Goal: Information Seeking & Learning: Learn about a topic

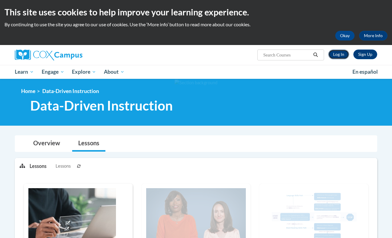
drag, startPoint x: 0, startPoint y: 0, endPoint x: 343, endPoint y: 9, distance: 342.7
click at [343, 49] on link "Log In" at bounding box center [338, 54] width 21 height 10
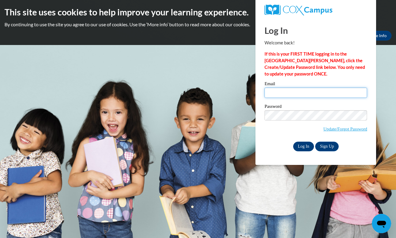
type input "acanady4921@truett.edu"
click at [300, 146] on input "Log In" at bounding box center [303, 147] width 21 height 10
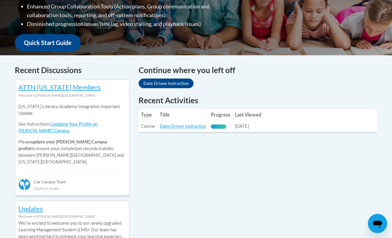
scroll to position [202, 0]
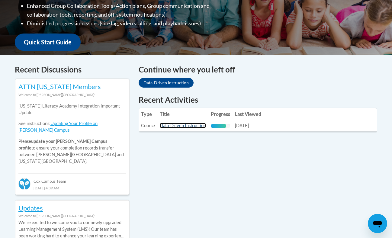
click at [187, 127] on link "Data-Driven Instruction" at bounding box center [183, 125] width 46 height 5
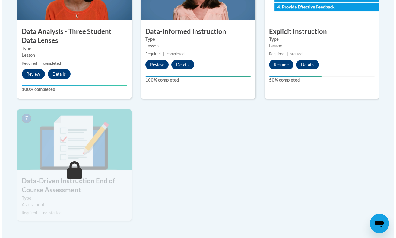
scroll to position [415, 0]
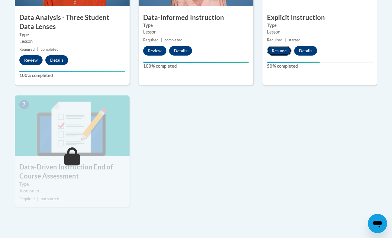
click at [279, 53] on button "Resume" at bounding box center [279, 51] width 24 height 10
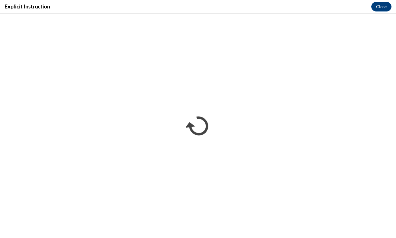
scroll to position [0, 0]
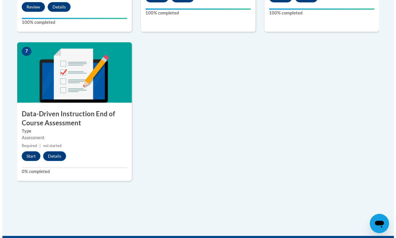
scroll to position [469, 0]
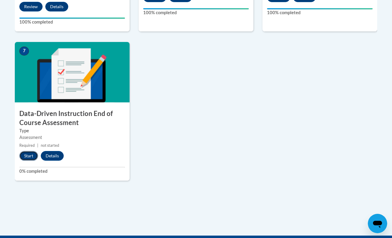
click at [29, 157] on button "Start" at bounding box center [28, 156] width 19 height 10
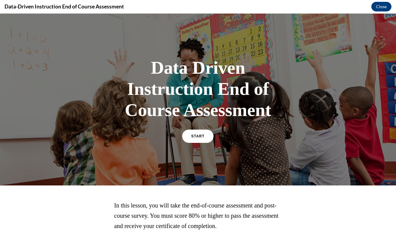
scroll to position [40, 0]
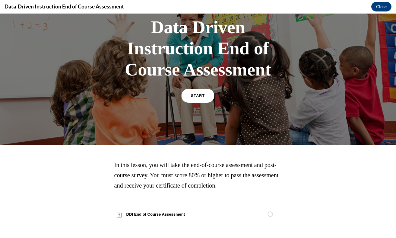
click at [190, 101] on link "START" at bounding box center [198, 96] width 33 height 14
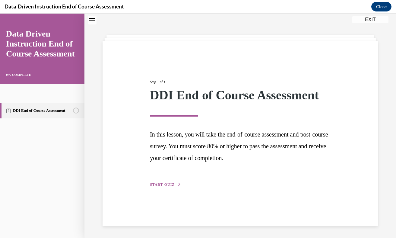
scroll to position [19, 0]
click at [162, 186] on span "START QUIZ" at bounding box center [162, 184] width 25 height 4
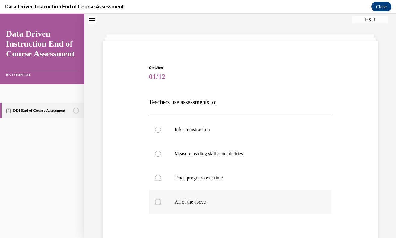
click at [162, 203] on label "All of the above" at bounding box center [240, 202] width 183 height 24
click at [161, 203] on input "All of the above" at bounding box center [158, 202] width 6 height 6
radio input "true"
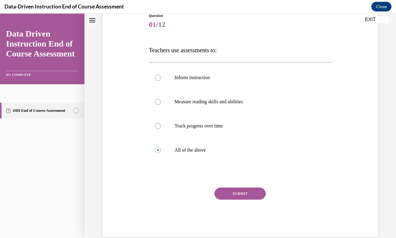
click at [221, 196] on button "SUBMIT" at bounding box center [240, 193] width 51 height 12
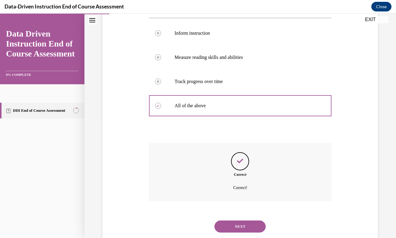
scroll to position [131, 0]
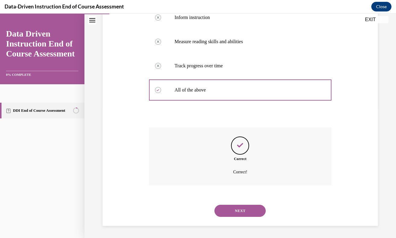
click at [221, 211] on button "NEXT" at bounding box center [240, 211] width 51 height 12
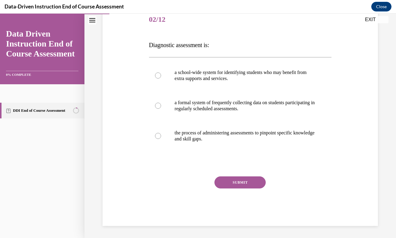
scroll to position [67, 0]
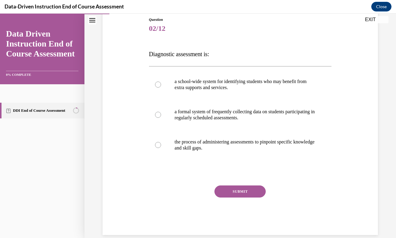
click at [221, 211] on div "SUBMIT" at bounding box center [240, 200] width 183 height 30
click at [216, 150] on p "the process of administering assessments to pinpoint specific knowledge and ski…" at bounding box center [246, 145] width 142 height 12
click at [161, 148] on input "the process of administering assessments to pinpoint specific knowledge and ski…" at bounding box center [158, 145] width 6 height 6
radio input "true"
click at [225, 193] on button "SUBMIT" at bounding box center [240, 191] width 51 height 12
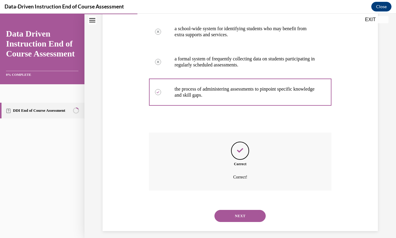
scroll to position [125, 0]
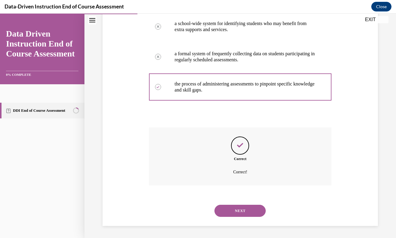
click at [230, 218] on div "NEXT" at bounding box center [240, 211] width 183 height 24
click at [233, 207] on button "NEXT" at bounding box center [240, 211] width 51 height 12
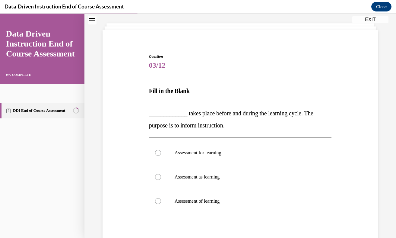
scroll to position [33, 0]
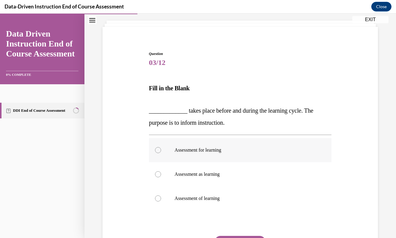
click at [227, 160] on label "Assessment for learning" at bounding box center [240, 150] width 183 height 24
click at [161, 153] on input "Assessment for learning" at bounding box center [158, 150] width 6 height 6
radio input "true"
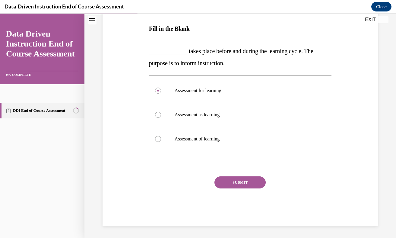
click at [232, 182] on button "SUBMIT" at bounding box center [240, 182] width 51 height 12
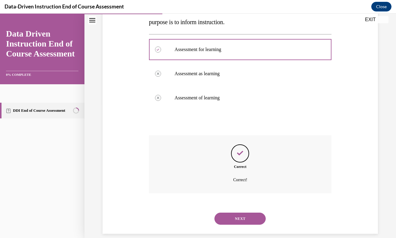
scroll to position [141, 0]
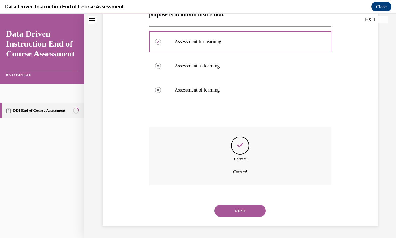
click at [230, 211] on button "NEXT" at bounding box center [240, 211] width 51 height 12
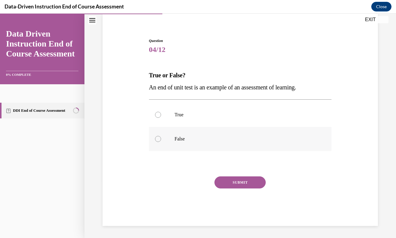
click at [228, 132] on label "False" at bounding box center [240, 139] width 183 height 24
click at [161, 136] on input "False" at bounding box center [158, 139] width 6 height 6
radio input "true"
click at [232, 116] on p "True" at bounding box center [246, 115] width 142 height 6
click at [161, 116] on input "True" at bounding box center [158, 115] width 6 height 6
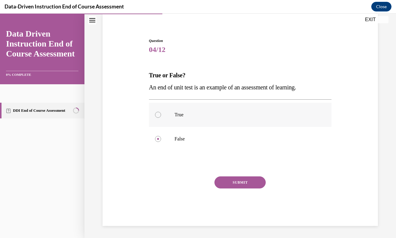
radio input "true"
click at [232, 180] on button "SUBMIT" at bounding box center [240, 182] width 51 height 12
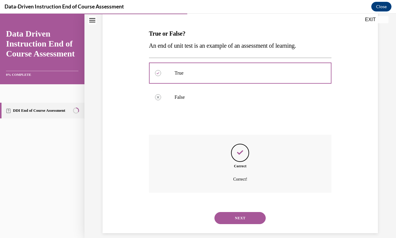
scroll to position [95, 0]
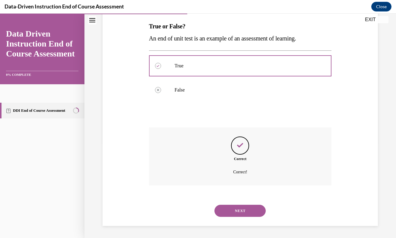
click at [231, 208] on button "NEXT" at bounding box center [240, 211] width 51 height 12
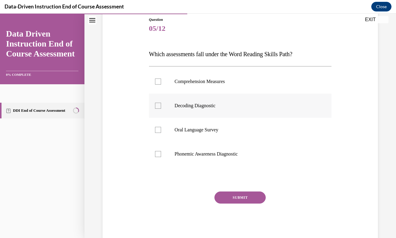
click at [209, 115] on label "Decoding Diagnostic" at bounding box center [240, 106] width 183 height 24
click at [161, 109] on input "Decoding Diagnostic" at bounding box center [158, 106] width 6 height 6
checkbox input "true"
click at [207, 127] on p "Oral Language Survey" at bounding box center [246, 130] width 142 height 6
click at [161, 127] on input "Oral Language Survey" at bounding box center [158, 130] width 6 height 6
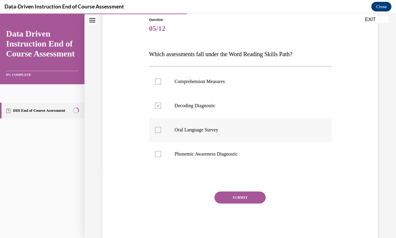
checkbox input "true"
click at [210, 158] on label "Phonemic Awareness Diagnostic" at bounding box center [240, 154] width 183 height 24
click at [161, 157] on input "Phonemic Awareness Diagnostic" at bounding box center [158, 154] width 6 height 6
checkbox input "true"
click at [229, 199] on button "SUBMIT" at bounding box center [240, 197] width 51 height 12
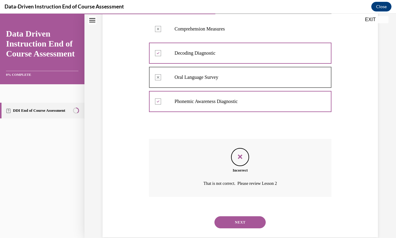
scroll to position [119, 0]
click at [230, 223] on button "NEXT" at bounding box center [240, 223] width 51 height 12
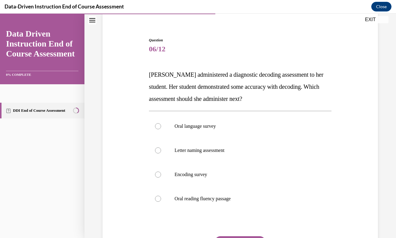
scroll to position [47, 0]
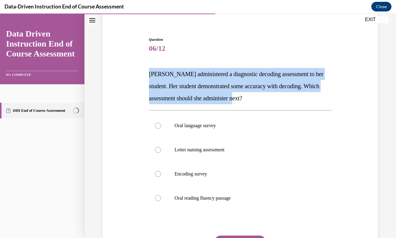
drag, startPoint x: 146, startPoint y: 73, endPoint x: 275, endPoint y: 103, distance: 131.7
click at [275, 103] on div "Question 06/12 Mrs. Lee administered a diagnostic decoding assessment to her st…" at bounding box center [240, 152] width 279 height 266
copy span "Mrs. Lee administered a diagnostic decoding assessment to her student. Her stud…"
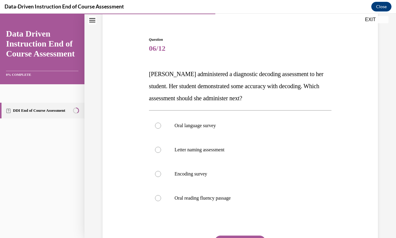
click at [180, 106] on div "Question 06/12 Mrs. Lee administered a diagnostic decoding assessment to her st…" at bounding box center [240, 161] width 183 height 248
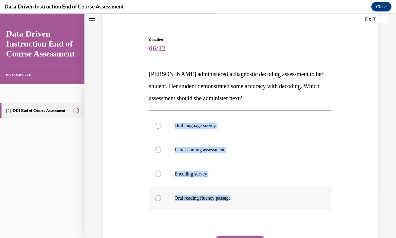
drag, startPoint x: 163, startPoint y: 111, endPoint x: 233, endPoint y: 197, distance: 110.7
click at [233, 197] on div "Oral language survey Letter naming assessment Encoding survey Oral reading flue…" at bounding box center [240, 161] width 183 height 103
click at [233, 197] on p "Oral reading fluency passage" at bounding box center [246, 198] width 142 height 6
click at [161, 197] on input "Oral reading fluency passage" at bounding box center [158, 198] width 6 height 6
radio input "true"
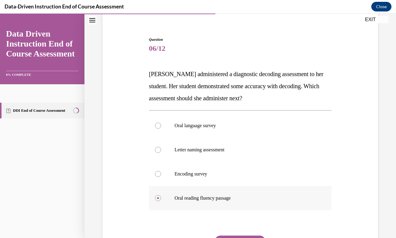
click at [233, 197] on p "Oral reading fluency passage" at bounding box center [246, 198] width 142 height 6
click at [161, 197] on input "Oral reading fluency passage" at bounding box center [158, 198] width 6 height 6
drag, startPoint x: 233, startPoint y: 197, endPoint x: 215, endPoint y: 209, distance: 21.4
click at [215, 209] on label "Oral reading fluency passage" at bounding box center [240, 198] width 183 height 24
click at [161, 201] on input "Oral reading fluency passage" at bounding box center [158, 198] width 6 height 6
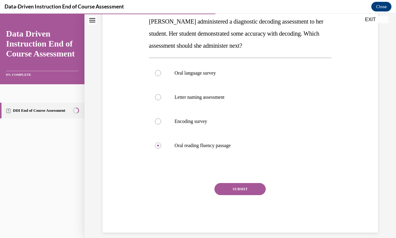
click at [228, 190] on button "SUBMIT" at bounding box center [240, 189] width 51 height 12
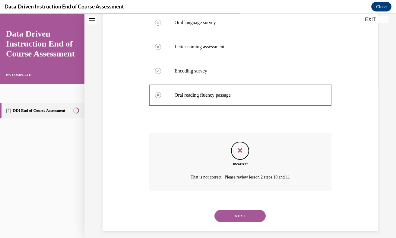
scroll to position [155, 0]
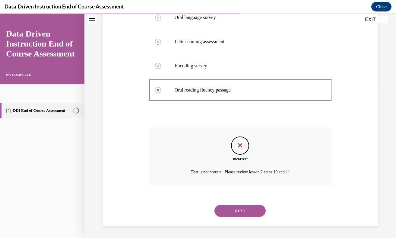
click at [237, 213] on button "NEXT" at bounding box center [240, 211] width 51 height 12
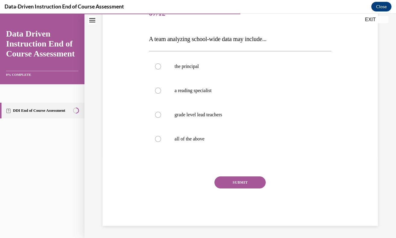
scroll to position [67, 0]
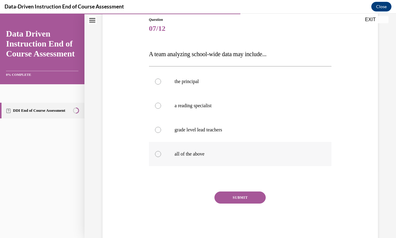
click at [168, 160] on label "all of the above" at bounding box center [240, 154] width 183 height 24
click at [161, 157] on input "all of the above" at bounding box center [158, 154] width 6 height 6
radio input "true"
click at [229, 199] on button "SUBMIT" at bounding box center [240, 197] width 51 height 12
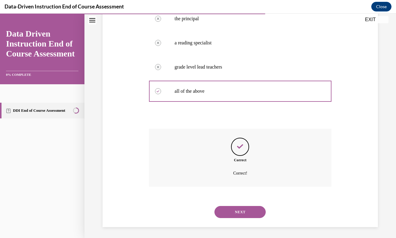
scroll to position [131, 0]
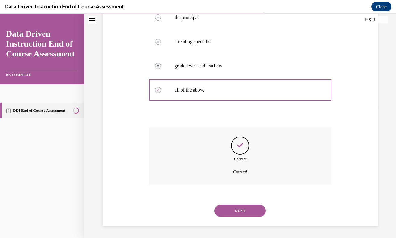
click at [229, 211] on button "NEXT" at bounding box center [240, 211] width 51 height 12
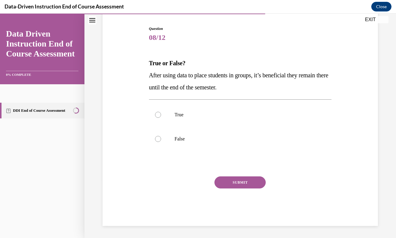
scroll to position [58, 0]
click at [165, 146] on label "False" at bounding box center [240, 139] width 183 height 24
click at [161, 142] on input "False" at bounding box center [158, 139] width 6 height 6
radio input "true"
click at [219, 186] on button "SUBMIT" at bounding box center [240, 182] width 51 height 12
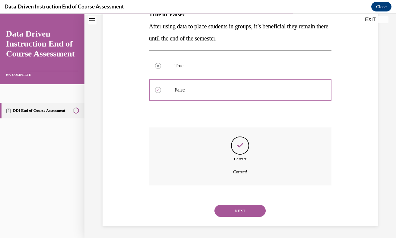
click at [234, 211] on button "NEXT" at bounding box center [240, 211] width 51 height 12
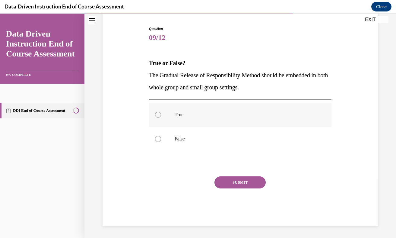
click at [169, 117] on label "True" at bounding box center [240, 115] width 183 height 24
click at [161, 117] on input "True" at bounding box center [158, 115] width 6 height 6
radio input "true"
click at [226, 186] on button "SUBMIT" at bounding box center [240, 182] width 51 height 12
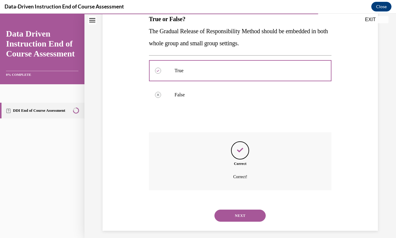
scroll to position [107, 0]
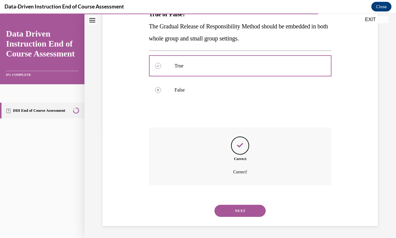
click at [232, 214] on button "NEXT" at bounding box center [240, 211] width 51 height 12
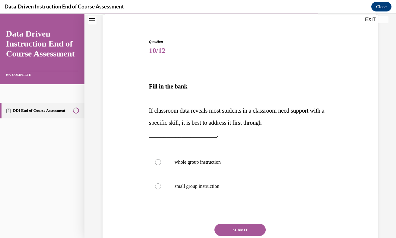
scroll to position [59, 0]
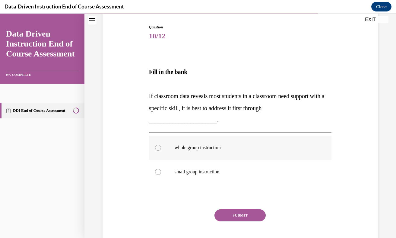
click at [169, 145] on label "whole group instruction" at bounding box center [240, 148] width 183 height 24
click at [161, 145] on input "whole group instruction" at bounding box center [158, 148] width 6 height 6
radio input "true"
click at [227, 215] on button "SUBMIT" at bounding box center [240, 215] width 51 height 12
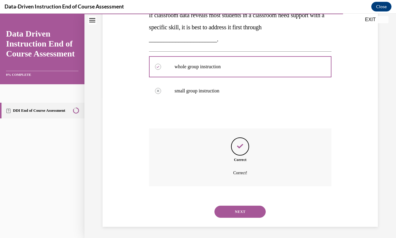
scroll to position [141, 0]
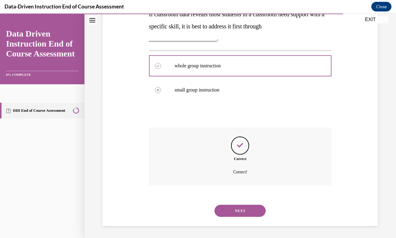
click at [231, 215] on button "NEXT" at bounding box center [240, 211] width 51 height 12
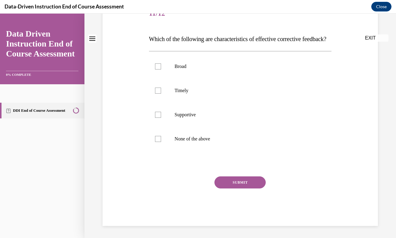
scroll to position [0, 0]
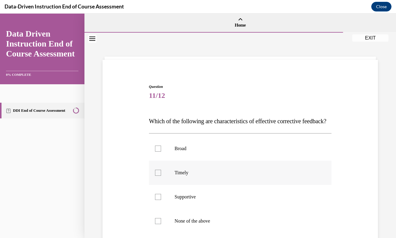
click at [160, 185] on label "Timely" at bounding box center [240, 173] width 183 height 24
click at [160, 176] on input "Timely" at bounding box center [158, 173] width 6 height 6
checkbox input "true"
click at [159, 209] on label "Supportive" at bounding box center [240, 197] width 183 height 24
click at [159, 200] on input "Supportive" at bounding box center [158, 197] width 6 height 6
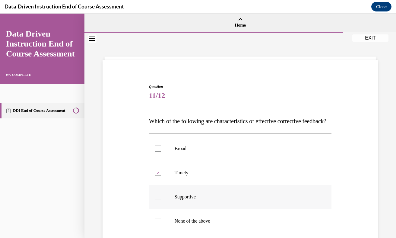
checkbox input "true"
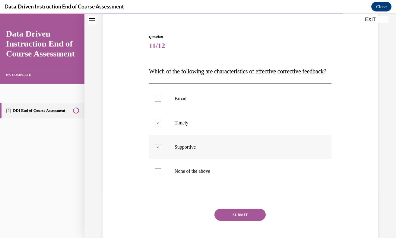
scroll to position [50, 0]
click at [228, 220] on button "SUBMIT" at bounding box center [240, 214] width 51 height 12
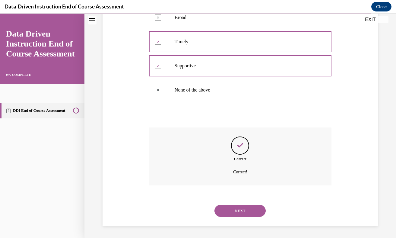
scroll to position [143, 0]
click at [225, 209] on button "NEXT" at bounding box center [240, 211] width 51 height 12
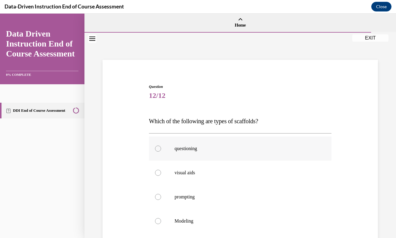
click at [158, 151] on div at bounding box center [158, 148] width 6 height 6
click at [158, 151] on input "questioning" at bounding box center [158, 148] width 6 height 6
radio input "true"
click at [160, 177] on label "visual aids" at bounding box center [240, 173] width 183 height 24
click at [160, 176] on input "visual aids" at bounding box center [158, 173] width 6 height 6
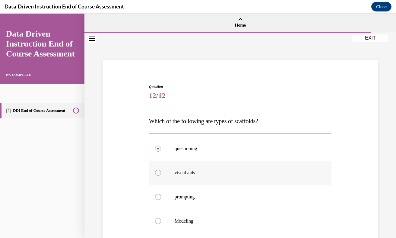
radio input "true"
click at [162, 201] on label "prompting" at bounding box center [240, 197] width 183 height 24
click at [161, 200] on input "prompting" at bounding box center [158, 197] width 6 height 6
radio input "true"
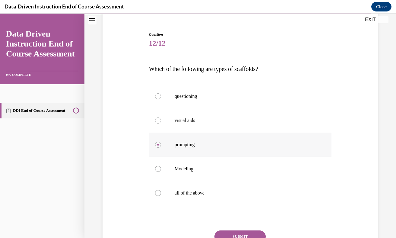
scroll to position [54, 0]
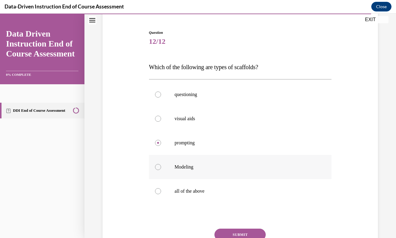
click at [160, 168] on div at bounding box center [158, 167] width 6 height 6
click at [160, 168] on input "Modeling" at bounding box center [158, 167] width 6 height 6
radio input "true"
click at [162, 192] on label "all of the above" at bounding box center [240, 191] width 183 height 24
click at [161, 192] on input "all of the above" at bounding box center [158, 191] width 6 height 6
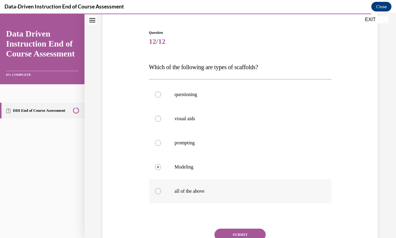
radio input "true"
click at [224, 234] on button "SUBMIT" at bounding box center [240, 234] width 51 height 12
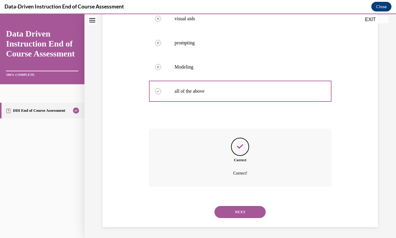
scroll to position [155, 0]
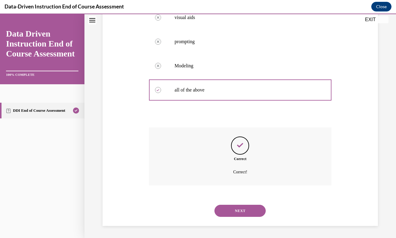
click at [230, 216] on button "NEXT" at bounding box center [240, 211] width 51 height 12
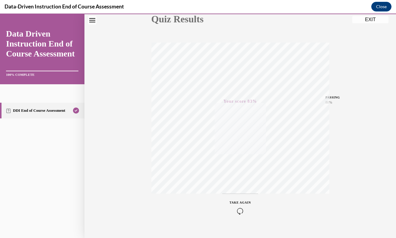
scroll to position [85, 0]
click at [237, 203] on icon "button" at bounding box center [240, 201] width 21 height 7
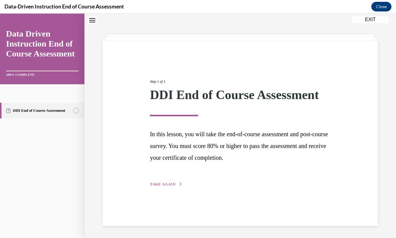
click at [164, 184] on span "TAKE AGAIN" at bounding box center [163, 184] width 26 height 4
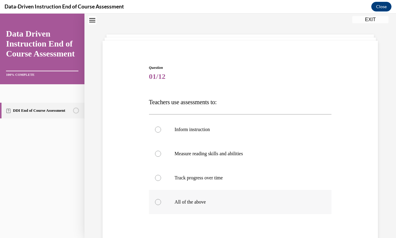
click at [175, 202] on p "All of the above" at bounding box center [246, 202] width 142 height 6
click at [161, 202] on input "All of the above" at bounding box center [158, 202] width 6 height 6
radio input "true"
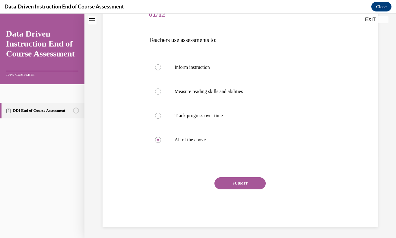
click at [228, 187] on button "SUBMIT" at bounding box center [240, 183] width 51 height 12
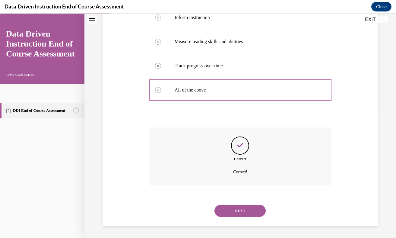
click at [230, 214] on button "NEXT" at bounding box center [240, 211] width 51 height 12
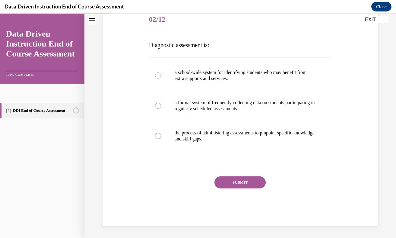
scroll to position [67, 0]
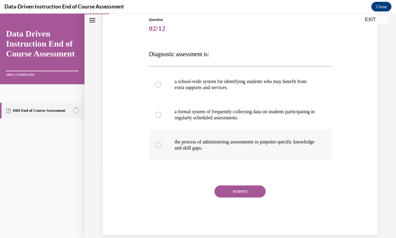
click at [197, 151] on label "the process of administering assessments to pinpoint specific knowledge and ski…" at bounding box center [240, 145] width 183 height 30
click at [161, 148] on input "the process of administering assessments to pinpoint specific knowledge and ski…" at bounding box center [158, 145] width 6 height 6
radio input "true"
click at [230, 195] on button "SUBMIT" at bounding box center [240, 191] width 51 height 12
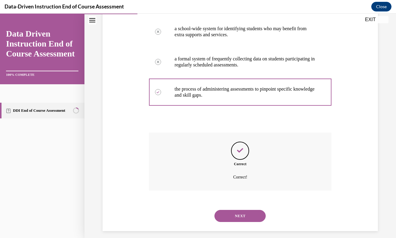
scroll to position [125, 0]
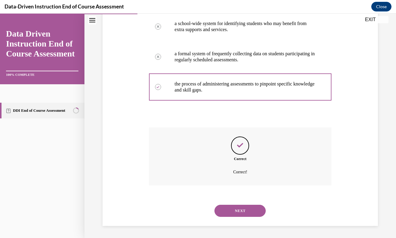
click at [233, 211] on button "NEXT" at bounding box center [240, 211] width 51 height 12
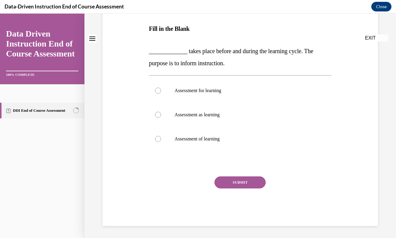
scroll to position [0, 0]
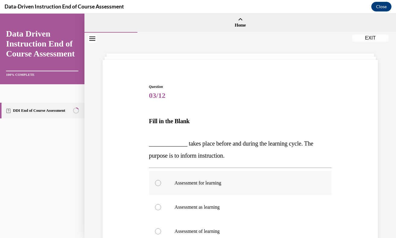
click at [184, 185] on p "Assessment for learning" at bounding box center [246, 183] width 142 height 6
click at [161, 185] on input "Assessment for learning" at bounding box center [158, 183] width 6 height 6
radio input "true"
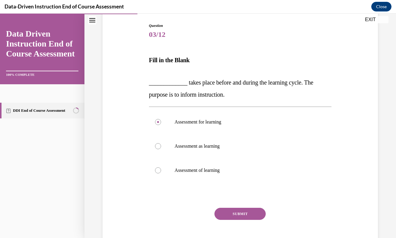
click at [223, 217] on button "SUBMIT" at bounding box center [240, 214] width 51 height 12
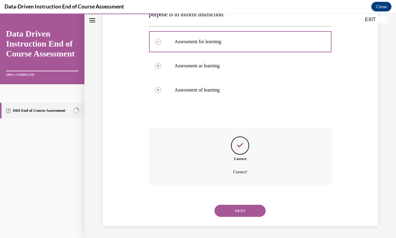
click at [225, 215] on button "NEXT" at bounding box center [240, 211] width 51 height 12
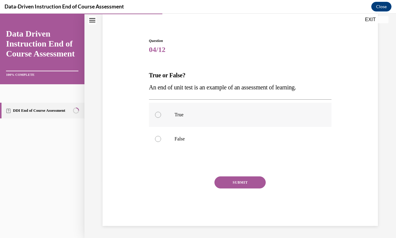
click at [173, 124] on label "True" at bounding box center [240, 115] width 183 height 24
click at [161, 118] on input "True" at bounding box center [158, 115] width 6 height 6
radio input "true"
click at [240, 188] on button "SUBMIT" at bounding box center [240, 182] width 51 height 12
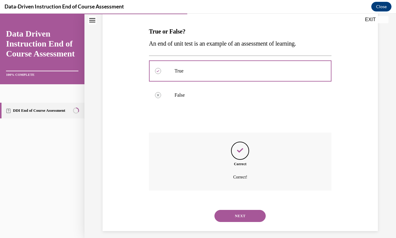
scroll to position [95, 0]
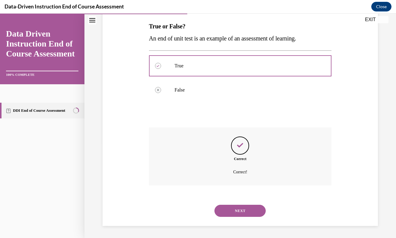
click at [234, 209] on button "NEXT" at bounding box center [240, 211] width 51 height 12
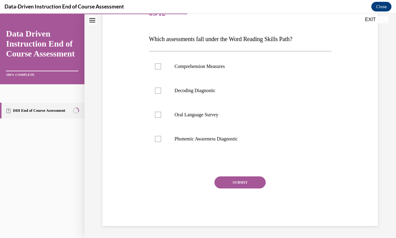
scroll to position [67, 0]
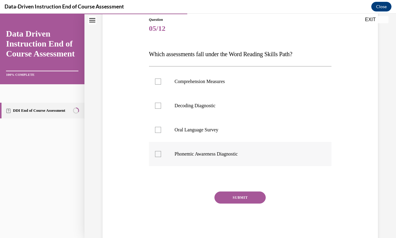
click at [196, 160] on label "Phonemic Awareness Diagnostic" at bounding box center [240, 154] width 183 height 24
click at [161, 157] on input "Phonemic Awareness Diagnostic" at bounding box center [158, 154] width 6 height 6
checkbox input "true"
click at [181, 106] on p "Decoding Diagnostic" at bounding box center [246, 106] width 142 height 6
click at [161, 106] on input "Decoding Diagnostic" at bounding box center [158, 106] width 6 height 6
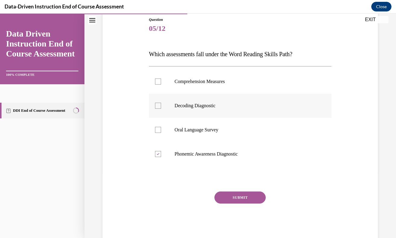
checkbox input "true"
click at [252, 203] on button "SUBMIT" at bounding box center [240, 197] width 51 height 12
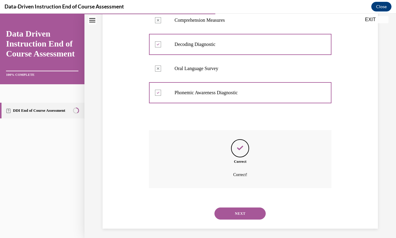
scroll to position [131, 0]
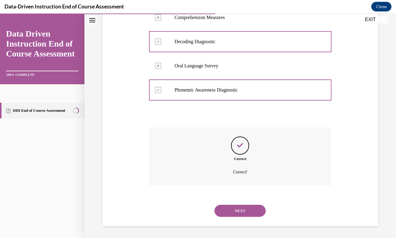
click at [225, 212] on button "NEXT" at bounding box center [240, 211] width 51 height 12
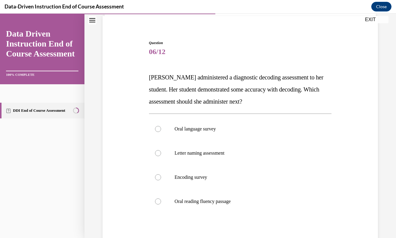
scroll to position [44, 0]
click at [174, 181] on label "Encoding survey" at bounding box center [240, 177] width 183 height 24
click at [161, 180] on input "Encoding survey" at bounding box center [158, 177] width 6 height 6
radio input "true"
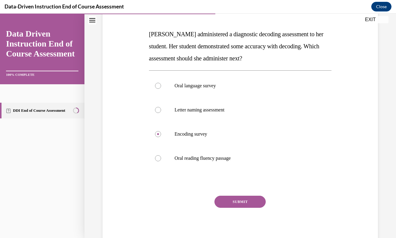
click at [225, 202] on button "SUBMIT" at bounding box center [240, 202] width 51 height 12
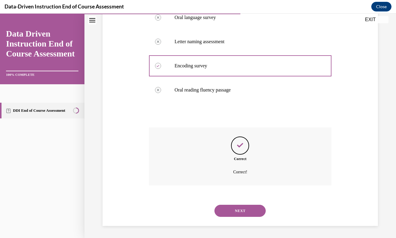
click at [230, 215] on button "NEXT" at bounding box center [240, 211] width 51 height 12
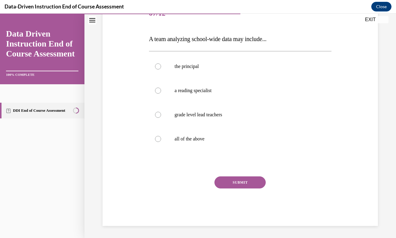
scroll to position [67, 0]
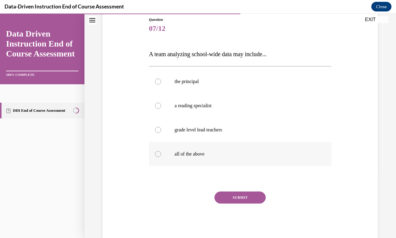
click at [190, 163] on label "all of the above" at bounding box center [240, 154] width 183 height 24
click at [161, 157] on input "all of the above" at bounding box center [158, 154] width 6 height 6
radio input "true"
click at [225, 202] on button "SUBMIT" at bounding box center [240, 197] width 51 height 12
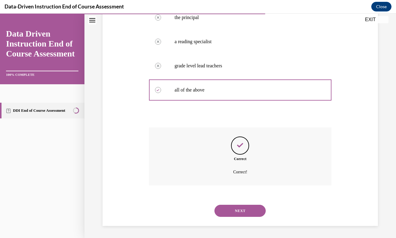
click at [228, 214] on button "NEXT" at bounding box center [240, 211] width 51 height 12
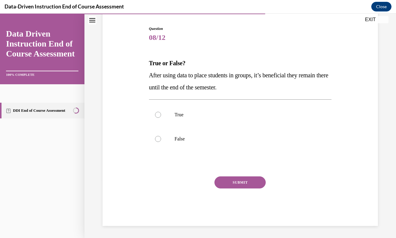
scroll to position [58, 0]
click at [171, 137] on label "False" at bounding box center [240, 139] width 183 height 24
click at [161, 137] on input "False" at bounding box center [158, 139] width 6 height 6
radio input "true"
click at [235, 187] on button "SUBMIT" at bounding box center [240, 182] width 51 height 12
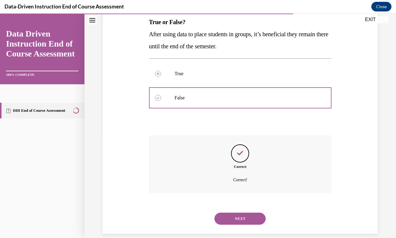
scroll to position [107, 0]
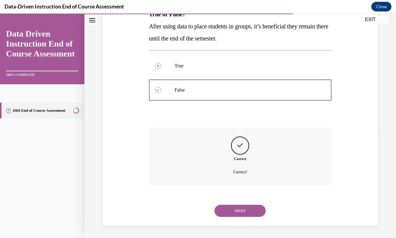
click at [228, 215] on button "NEXT" at bounding box center [240, 211] width 51 height 12
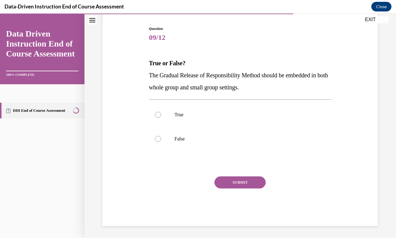
scroll to position [58, 0]
click at [160, 115] on div at bounding box center [158, 115] width 6 height 6
click at [160, 115] on input "True" at bounding box center [158, 115] width 6 height 6
radio input "true"
click at [223, 188] on button "SUBMIT" at bounding box center [240, 182] width 51 height 12
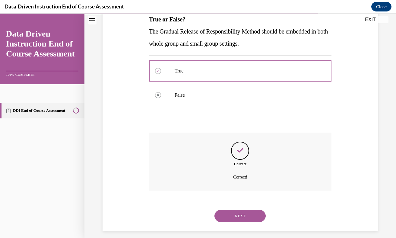
scroll to position [107, 0]
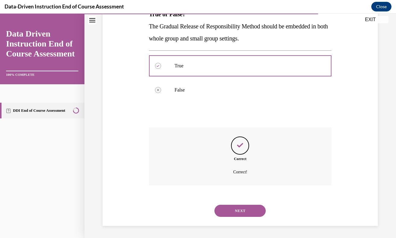
click at [224, 213] on button "NEXT" at bounding box center [240, 211] width 51 height 12
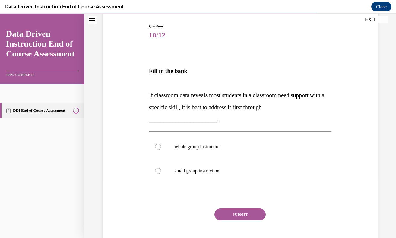
scroll to position [84, 0]
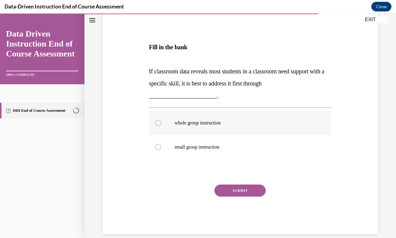
click at [167, 123] on label "whole group instruction" at bounding box center [240, 123] width 183 height 24
click at [161, 123] on input "whole group instruction" at bounding box center [158, 123] width 6 height 6
radio input "true"
click at [225, 193] on button "SUBMIT" at bounding box center [240, 190] width 51 height 12
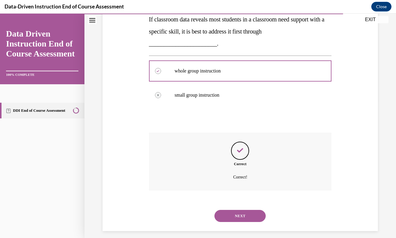
scroll to position [141, 0]
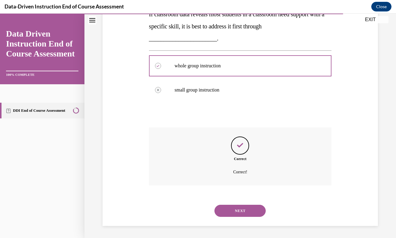
click at [233, 208] on button "NEXT" at bounding box center [240, 211] width 51 height 12
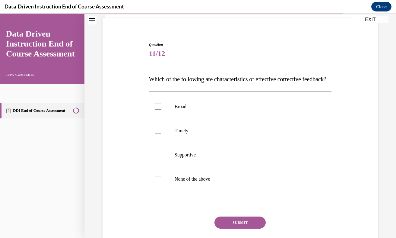
scroll to position [64, 0]
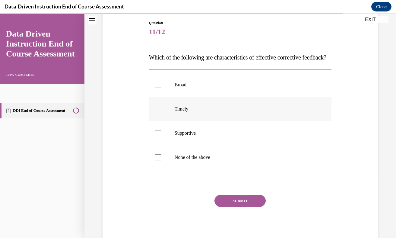
click at [159, 112] on div at bounding box center [158, 109] width 6 height 6
click at [159, 112] on input "Timely" at bounding box center [158, 109] width 6 height 6
checkbox input "true"
click at [166, 145] on label "Supportive" at bounding box center [240, 133] width 183 height 24
click at [161, 136] on input "Supportive" at bounding box center [158, 133] width 6 height 6
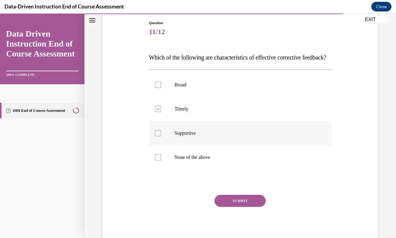
checkbox input "true"
click at [232, 207] on button "SUBMIT" at bounding box center [240, 201] width 51 height 12
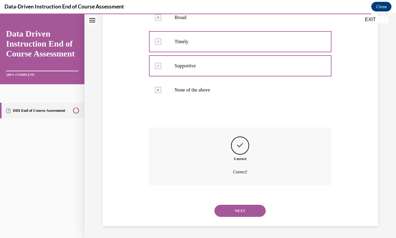
scroll to position [143, 0]
click at [232, 212] on button "NEXT" at bounding box center [240, 211] width 51 height 12
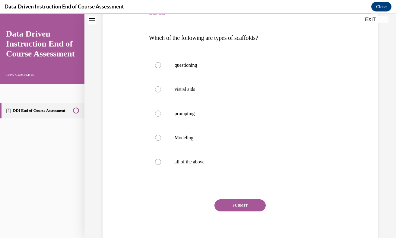
scroll to position [84, 0]
click at [192, 160] on p "all of the above" at bounding box center [246, 161] width 142 height 6
click at [161, 160] on input "all of the above" at bounding box center [158, 161] width 6 height 6
radio input "true"
click at [230, 209] on button "SUBMIT" at bounding box center [240, 205] width 51 height 12
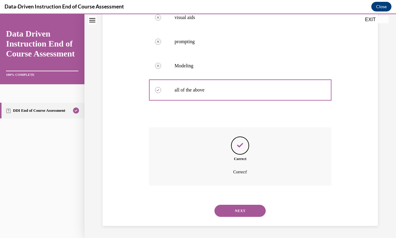
click at [229, 208] on button "NEXT" at bounding box center [240, 211] width 51 height 12
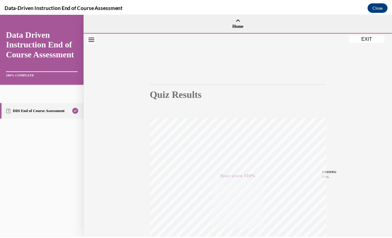
scroll to position [85, 0]
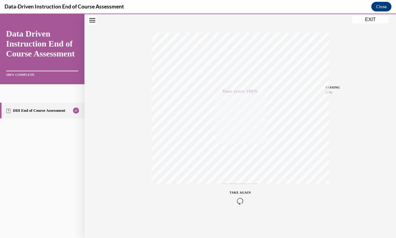
click at [366, 19] on button "EXIT" at bounding box center [370, 19] width 36 height 7
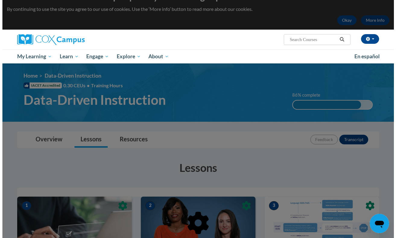
scroll to position [15, 0]
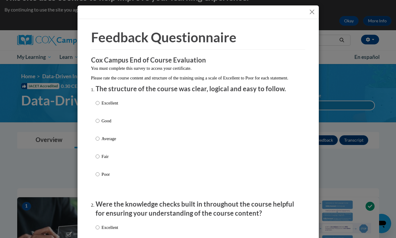
click at [172, 144] on div "Excellent Good Average Fair Poor" at bounding box center [198, 146] width 205 height 98
click at [173, 123] on div "Excellent Good Average Fair Poor" at bounding box center [198, 146] width 205 height 98
click at [102, 124] on p "Good" at bounding box center [110, 120] width 17 height 7
click at [100, 124] on input "Good" at bounding box center [98, 120] width 4 height 7
radio input "true"
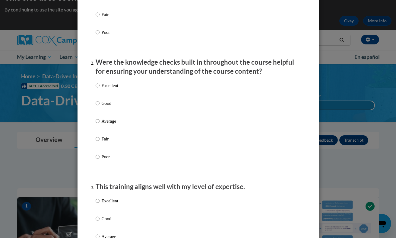
scroll to position [142, 0]
click at [102, 106] on p "Good" at bounding box center [110, 103] width 17 height 7
click at [100, 106] on input "Good" at bounding box center [98, 103] width 4 height 7
radio input "true"
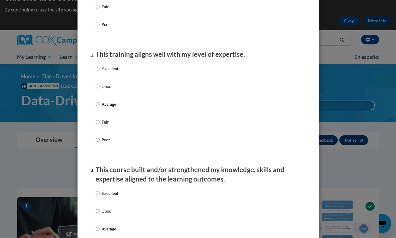
scroll to position [274, 0]
click at [103, 89] on p "Good" at bounding box center [110, 86] width 17 height 7
click at [100, 89] on input "Good" at bounding box center [98, 86] width 4 height 7
radio input "true"
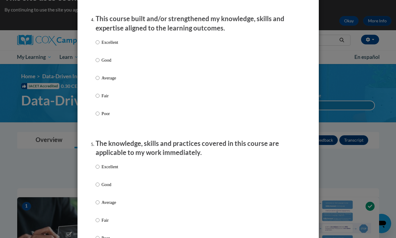
scroll to position [455, 0]
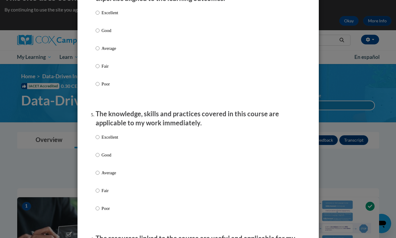
click at [101, 40] on label "Good" at bounding box center [107, 35] width 23 height 16
click at [100, 34] on input "Good" at bounding box center [98, 30] width 4 height 7
radio input "true"
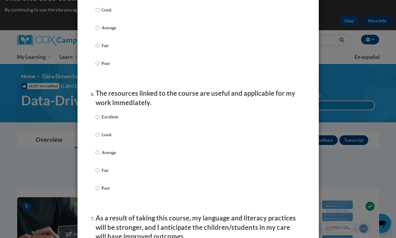
scroll to position [597, 0]
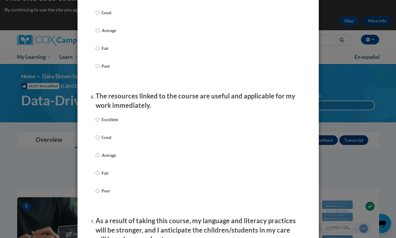
click at [106, 16] on p "Good" at bounding box center [110, 12] width 17 height 7
click at [100, 16] on input "Good" at bounding box center [98, 12] width 4 height 7
radio input "true"
click at [96, 141] on input "Good" at bounding box center [98, 137] width 4 height 7
radio input "true"
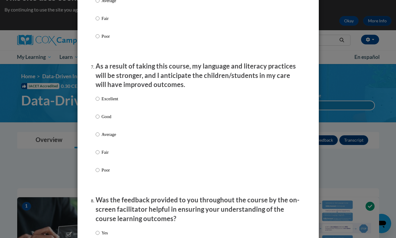
scroll to position [761, 0]
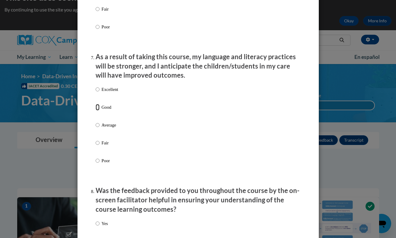
click at [96, 110] on input "Good" at bounding box center [98, 107] width 4 height 7
radio input "true"
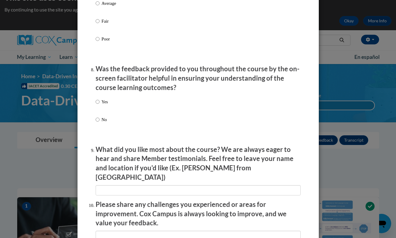
scroll to position [882, 0]
click at [96, 105] on input "Yes" at bounding box center [98, 101] width 4 height 7
radio input "true"
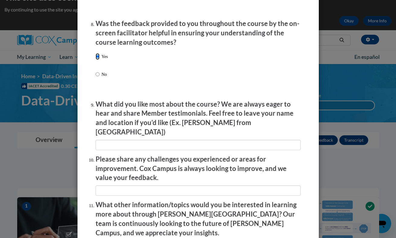
scroll to position [930, 0]
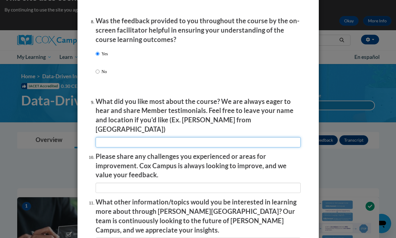
click at [118, 137] on input "textbox" at bounding box center [198, 142] width 205 height 10
type input "The resources at the bottom"
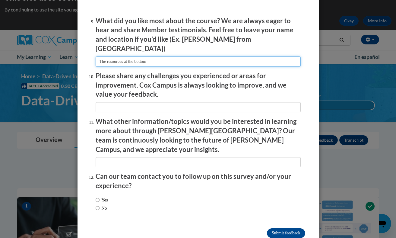
scroll to position [1018, 0]
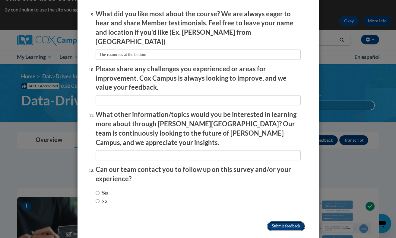
click at [274, 221] on input "Submit feedback" at bounding box center [286, 226] width 38 height 10
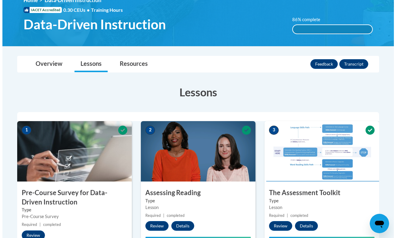
scroll to position [91, 0]
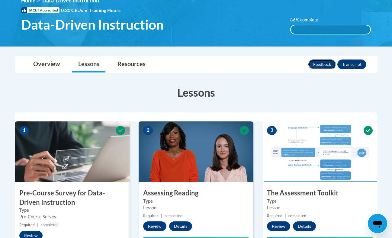
click at [327, 61] on button "Feedback" at bounding box center [321, 64] width 27 height 10
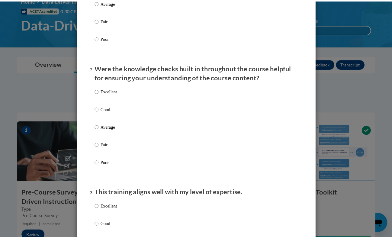
scroll to position [228, 0]
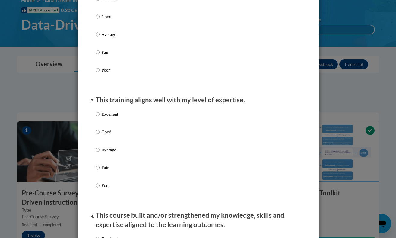
click at [340, 107] on div "Feedback Questionnaire Rate Course Comments Cox Campus End of Course Evaluation…" at bounding box center [198, 119] width 396 height 238
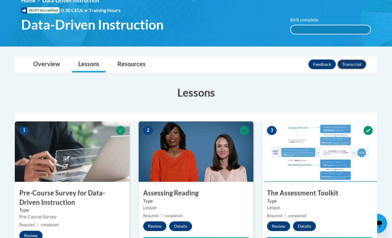
click at [349, 65] on button "Transcript" at bounding box center [351, 64] width 29 height 10
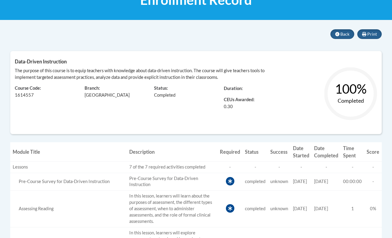
scroll to position [105, 0]
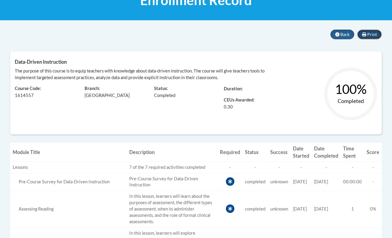
click at [374, 32] on span "Print" at bounding box center [372, 34] width 10 height 5
